Goal: Use online tool/utility: Use online tool/utility

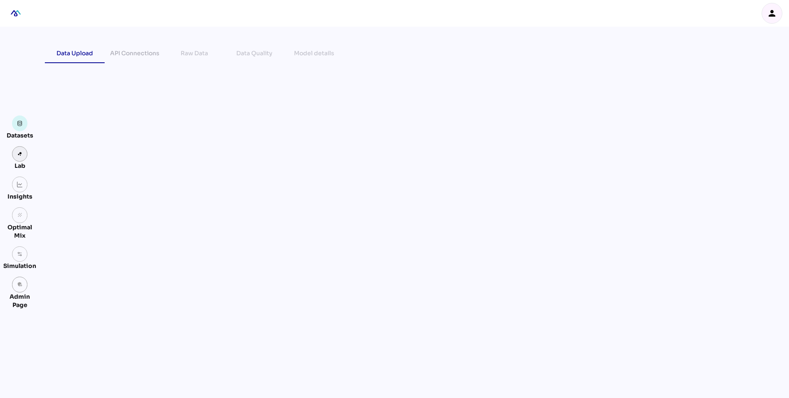
click at [19, 155] on img at bounding box center [20, 154] width 6 height 6
click at [19, 121] on img at bounding box center [20, 123] width 6 height 6
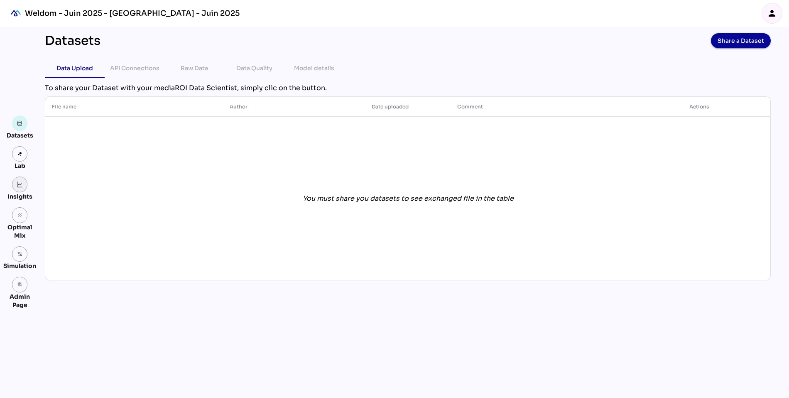
click at [18, 185] on img at bounding box center [20, 184] width 6 height 6
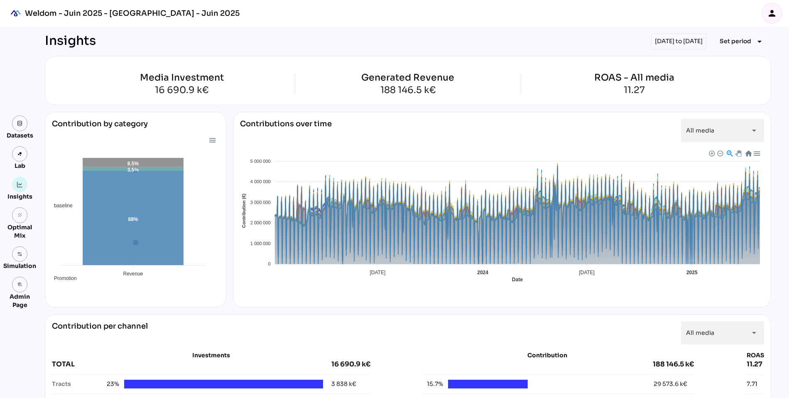
click at [762, 10] on div "person" at bounding box center [772, 13] width 20 height 20
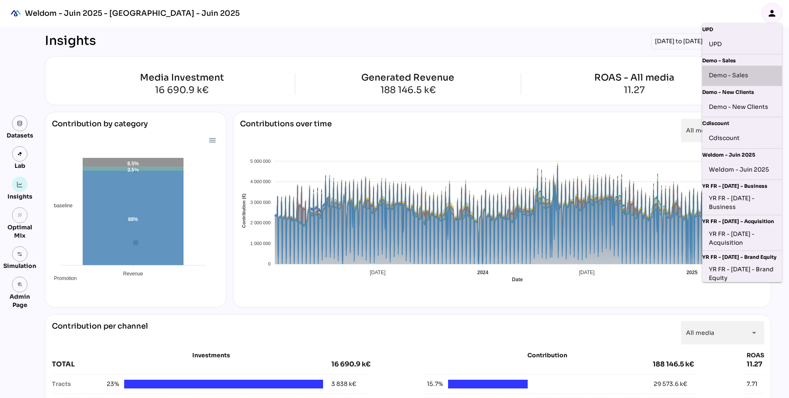
click at [726, 79] on div "Demo - Sales" at bounding box center [741, 75] width 66 height 13
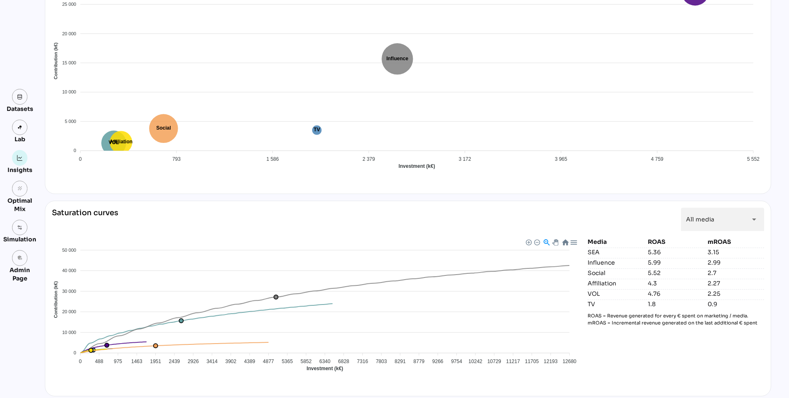
scroll to position [571, 0]
click at [17, 227] on img at bounding box center [20, 228] width 6 height 6
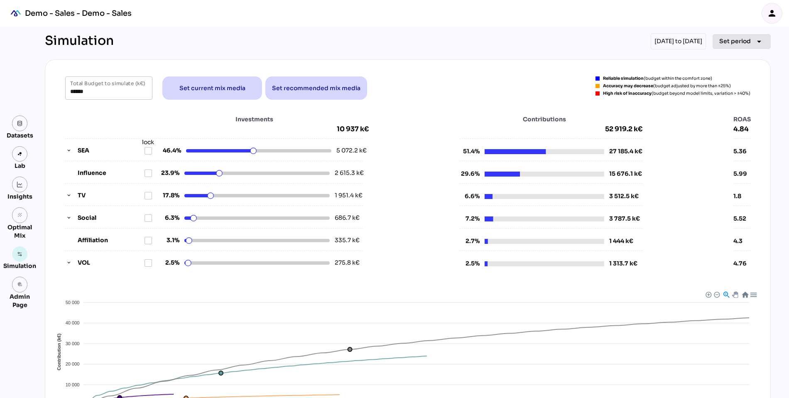
click at [733, 42] on span "Set period" at bounding box center [735, 41] width 32 height 10
click at [731, 120] on div "Quarter" at bounding box center [728, 118] width 39 height 7
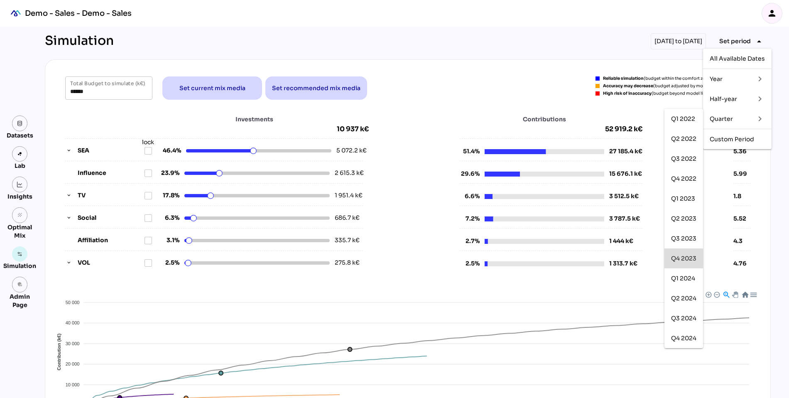
click at [688, 259] on div "Q4 2023" at bounding box center [683, 258] width 25 height 7
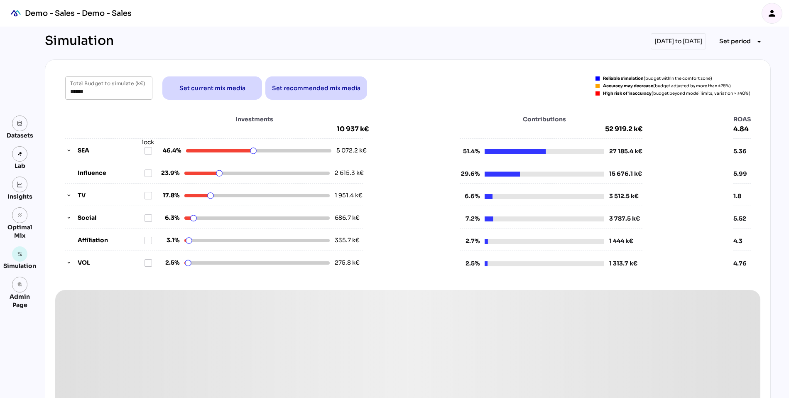
type input "***"
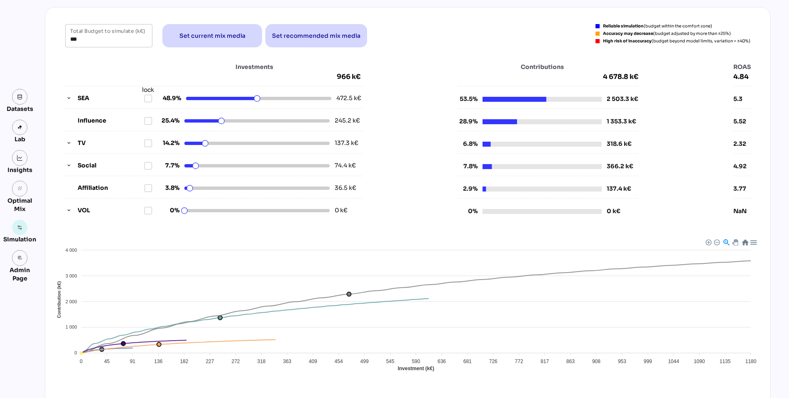
scroll to position [54, 0]
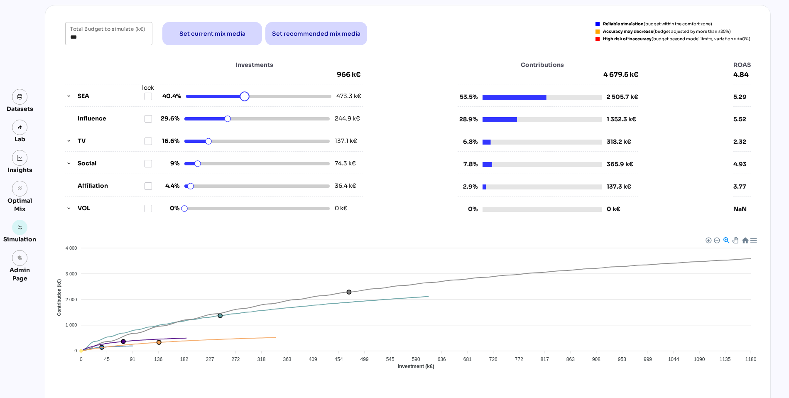
drag, startPoint x: 257, startPoint y: 96, endPoint x: 245, endPoint y: 96, distance: 12.5
click at [245, 96] on html "Demo - Sales - Demo - Sales person Datasets Lab Insights grain Optimal Mix Simu…" at bounding box center [394, 217] width 789 height 543
drag, startPoint x: 244, startPoint y: 95, endPoint x: 231, endPoint y: 95, distance: 13.3
click at [231, 95] on html "Demo - Sales - Demo - Sales person Datasets Lab Insights grain Optimal Mix Simu…" at bounding box center [394, 217] width 789 height 543
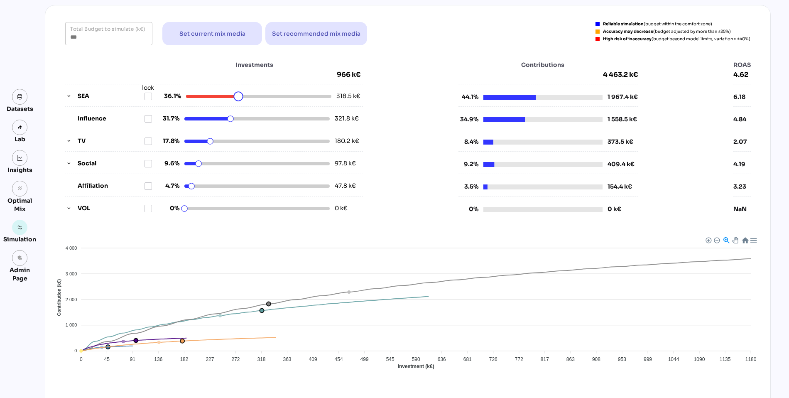
drag, startPoint x: 227, startPoint y: 97, endPoint x: 239, endPoint y: 97, distance: 11.2
click at [239, 97] on html "Demo - Sales - Demo - Sales person Datasets Lab Insights grain Optimal Mix Simu…" at bounding box center [394, 217] width 789 height 543
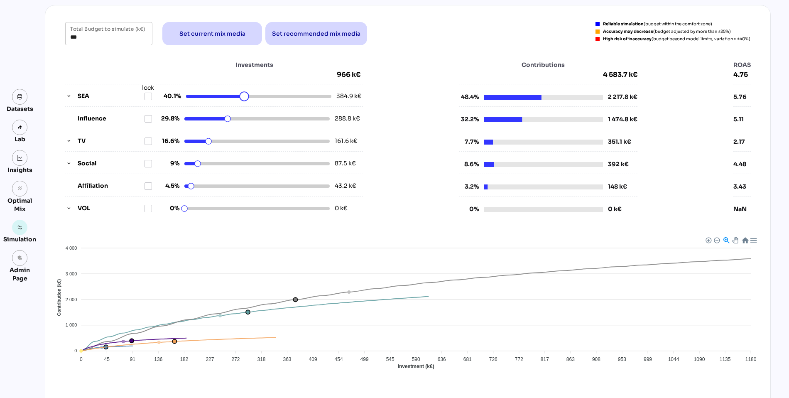
drag, startPoint x: 239, startPoint y: 96, endPoint x: 244, endPoint y: 97, distance: 5.8
click at [244, 97] on html "Demo - Sales - Demo - Sales person Datasets Lab Insights grain Optimal Mix Simu…" at bounding box center [394, 217] width 789 height 543
click at [147, 93] on icon at bounding box center [148, 96] width 7 height 7
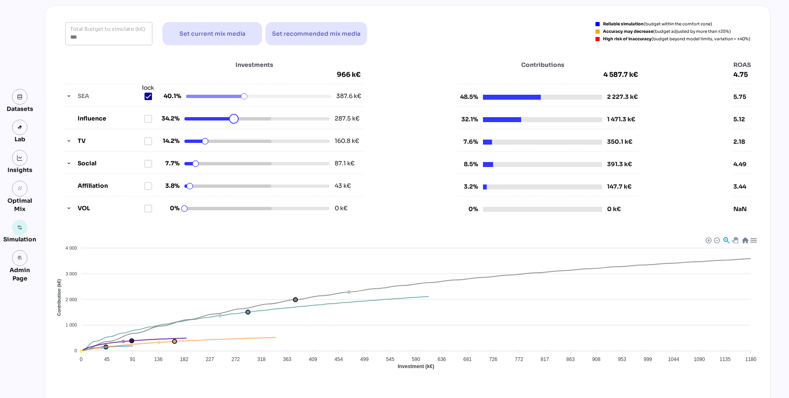
drag, startPoint x: 227, startPoint y: 118, endPoint x: 234, endPoint y: 118, distance: 6.6
click at [234, 118] on html "Demo - Sales - Demo - Sales person Datasets Lab Insights grain Optimal Mix Simu…" at bounding box center [394, 217] width 789 height 543
click at [147, 117] on icon at bounding box center [148, 118] width 7 height 7
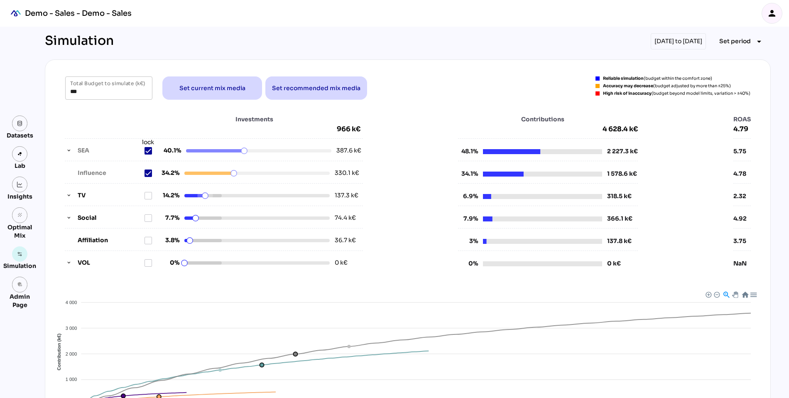
scroll to position [54, 0]
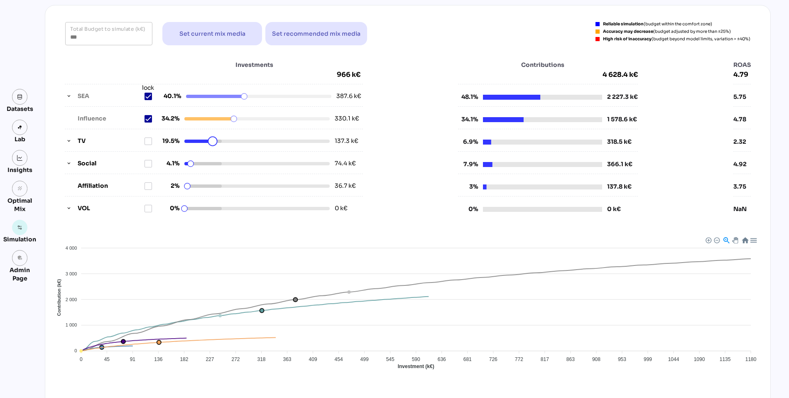
drag, startPoint x: 205, startPoint y: 141, endPoint x: 213, endPoint y: 141, distance: 7.1
click at [213, 141] on html "Demo - Sales - Demo - Sales person Datasets Lab Insights grain Optimal Mix Simu…" at bounding box center [394, 217] width 789 height 543
click at [149, 139] on icon at bounding box center [148, 141] width 7 height 7
